Goal: Task Accomplishment & Management: Use online tool/utility

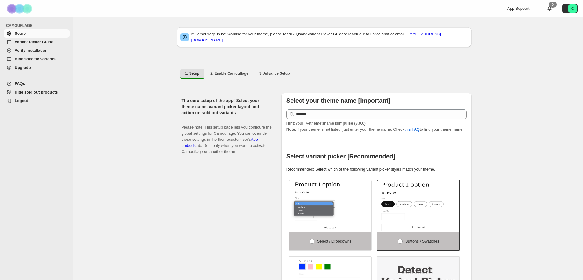
click at [40, 65] on span "Upgrade" at bounding box center [42, 68] width 54 height 6
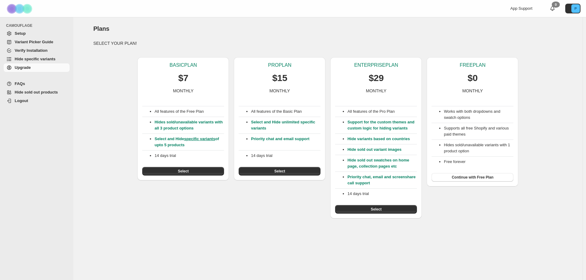
click at [409, 147] on p "Hide sold out variant images" at bounding box center [382, 150] width 70 height 6
click at [375, 211] on span "Select" at bounding box center [376, 209] width 11 height 5
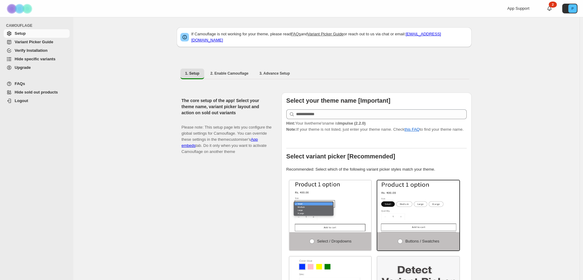
click at [233, 71] on span "2. Enable Camouflage" at bounding box center [229, 73] width 38 height 5
select select "**********"
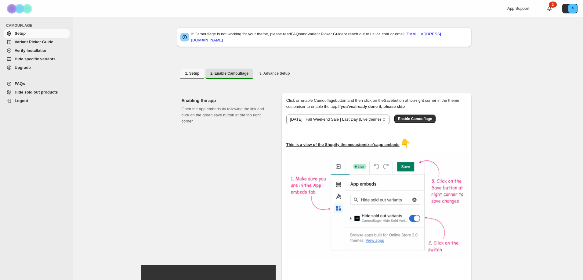
click at [192, 71] on span "1. Setup" at bounding box center [192, 73] width 14 height 5
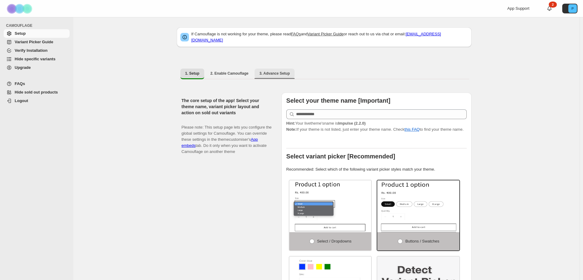
click at [268, 71] on span "3. Advance Setup" at bounding box center [274, 73] width 31 height 5
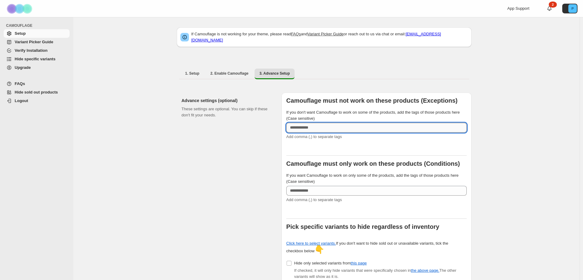
click at [312, 125] on input "If you don't want Camouflage to work on some of the products, add the tags of t…" at bounding box center [376, 128] width 180 height 10
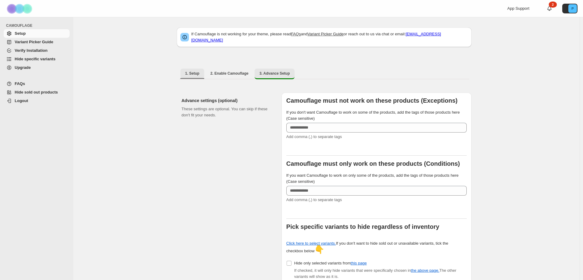
click at [189, 69] on button "1. Setup" at bounding box center [192, 74] width 24 height 10
